Goal: Task Accomplishment & Management: Manage account settings

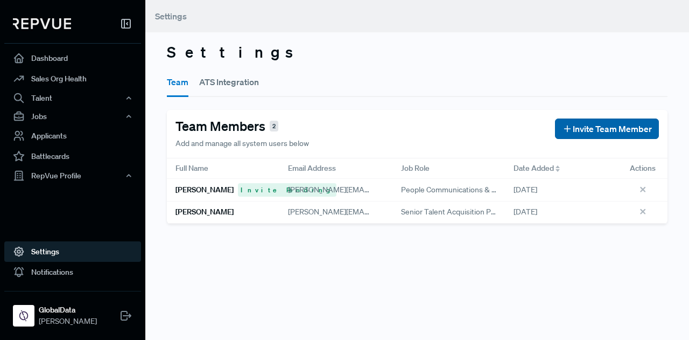
click at [628, 125] on span "Invite Team Member" at bounding box center [612, 128] width 79 height 13
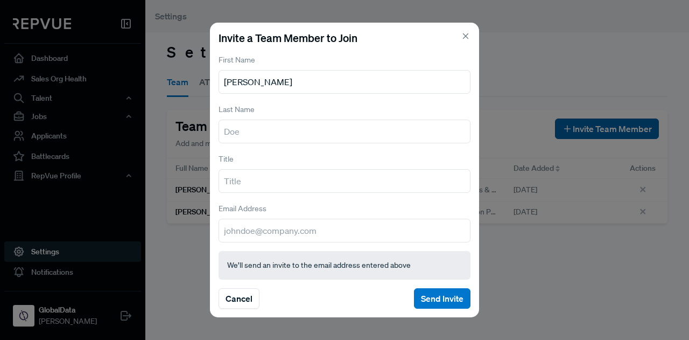
type input "Sophie"
type input "Wollen"
type input "Talent Acquisition Coordinator"
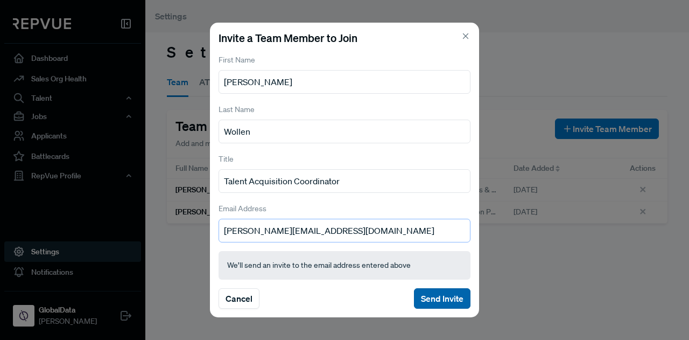
type input "sophie.wollen@globaldata.com"
click at [432, 298] on button "Send Invite" at bounding box center [442, 298] width 57 height 20
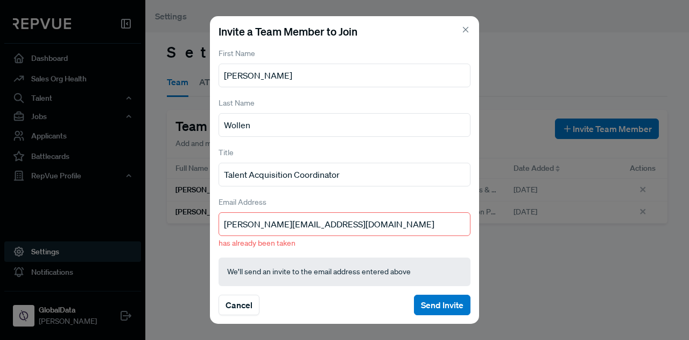
drag, startPoint x: 362, startPoint y: 225, endPoint x: 201, endPoint y: 232, distance: 161.2
click at [201, 232] on div "Invite a Team Member to Join First Name Sophie Last Name Wollen Title Talent Ac…" at bounding box center [344, 170] width 689 height 340
click at [166, 261] on div "Invite a Team Member to Join First Name Sophie Last Name Wollen Title Talent Ac…" at bounding box center [344, 170] width 689 height 340
